Goal: Download file/media

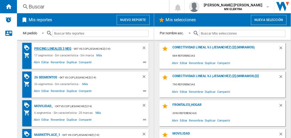
click at [53, 48] on div "Pricing lineales 3 neg" at bounding box center [52, 48] width 38 height 7
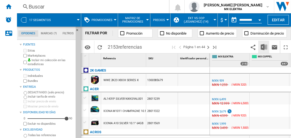
click at [264, 47] on img "Descargar en Excel" at bounding box center [264, 47] width 6 height 6
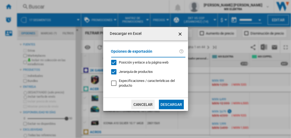
click at [171, 103] on button "Descargar" at bounding box center [171, 104] width 25 height 10
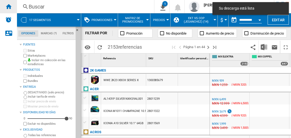
click at [8, 6] on ng-md-icon "Inicio" at bounding box center [8, 6] width 6 height 6
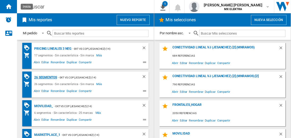
click at [46, 77] on div "26 segmentos" at bounding box center [45, 77] width 24 height 7
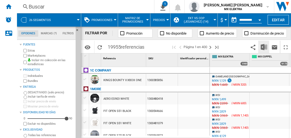
click at [264, 47] on img "Descargar en Excel" at bounding box center [264, 47] width 6 height 6
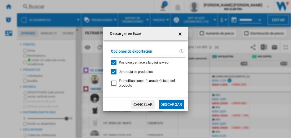
click at [171, 103] on button "Descargar" at bounding box center [171, 104] width 25 height 10
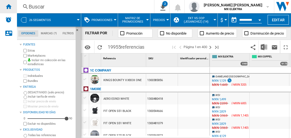
click at [8, 6] on ng-md-icon "Inicio" at bounding box center [8, 6] width 6 height 6
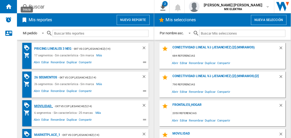
click at [42, 105] on div "MOVILIDAD_" at bounding box center [43, 106] width 20 height 7
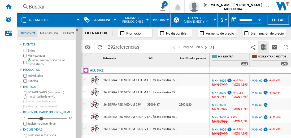
click at [264, 47] on img "Descargar en Excel" at bounding box center [264, 47] width 6 height 6
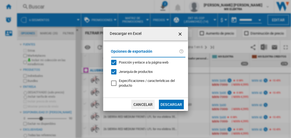
click at [171, 103] on button "Descargar" at bounding box center [171, 104] width 25 height 10
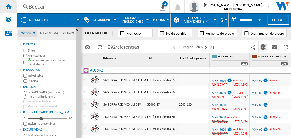
click at [8, 6] on ng-md-icon "Inicio" at bounding box center [8, 6] width 6 height 6
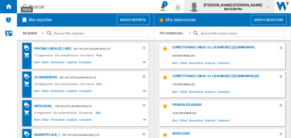
click at [238, 7] on span "juan carlos romero marta" at bounding box center [233, 4] width 59 height 5
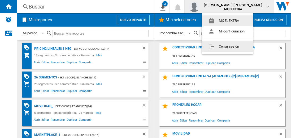
click at [227, 46] on button "Cerrar sesión" at bounding box center [227, 46] width 51 height 11
